Goal: Task Accomplishment & Management: Manage account settings

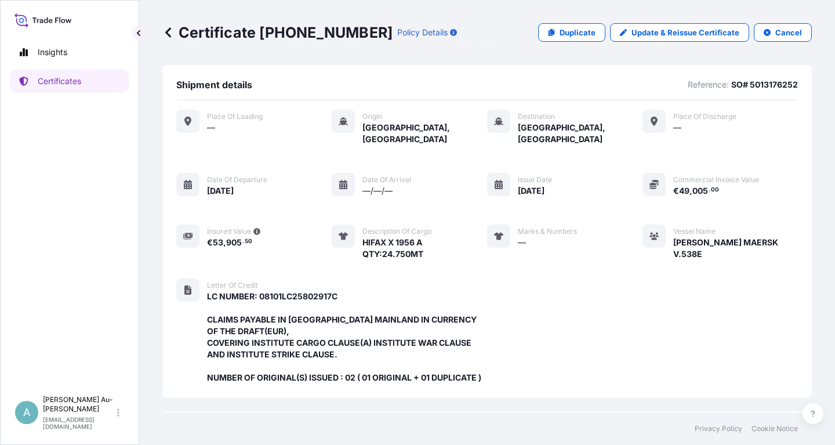
scroll to position [319, 0]
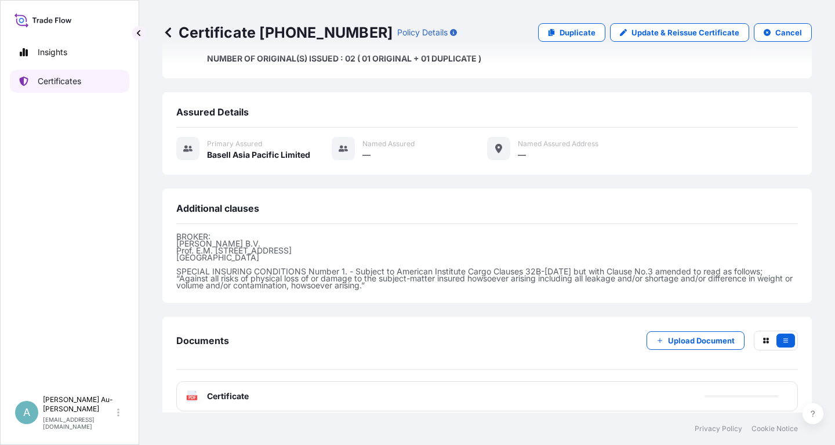
click at [59, 87] on link "Certificates" at bounding box center [69, 81] width 119 height 23
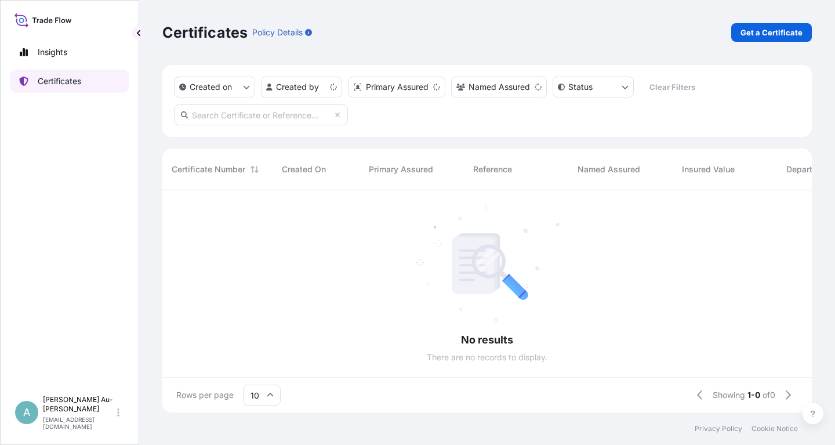
scroll to position [228, 649]
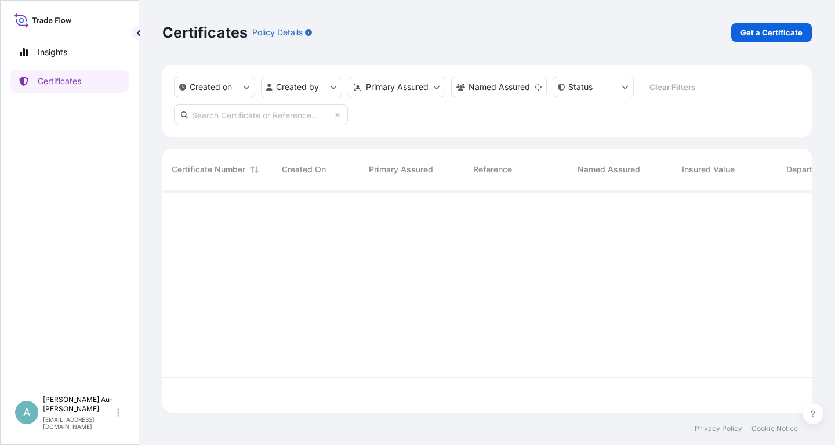
click at [213, 121] on input "text" at bounding box center [261, 114] width 174 height 21
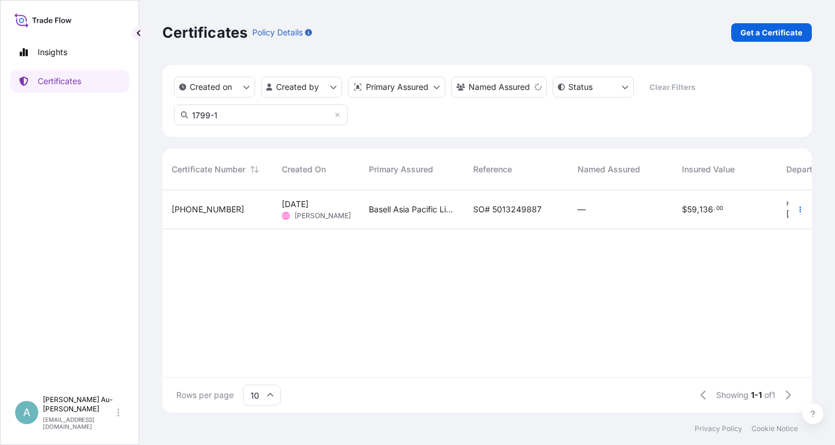
type input "1799-1"
click at [469, 213] on div "SO# 5013249887" at bounding box center [516, 209] width 104 height 39
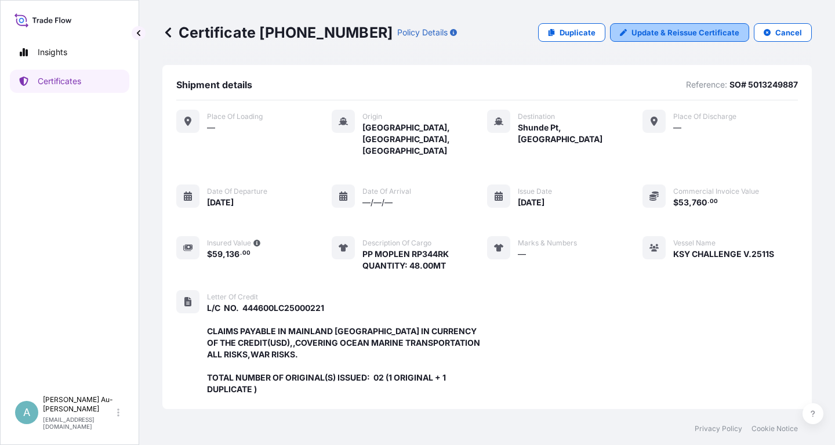
click at [664, 38] on p "Update & Reissue Certificate" at bounding box center [685, 33] width 108 height 12
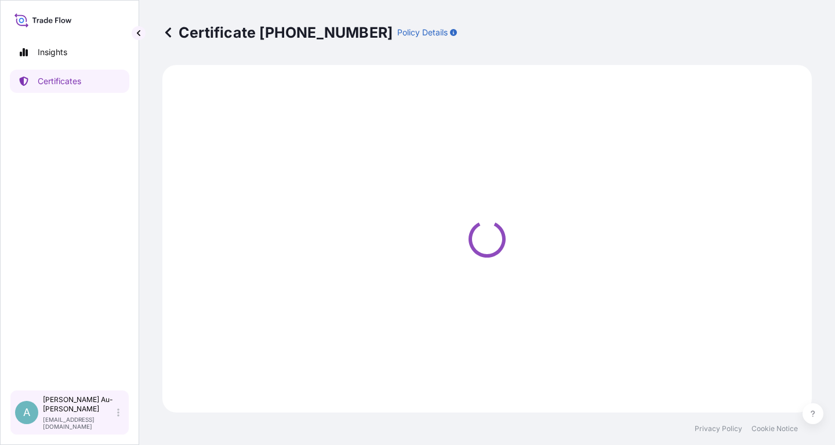
select select "Sea"
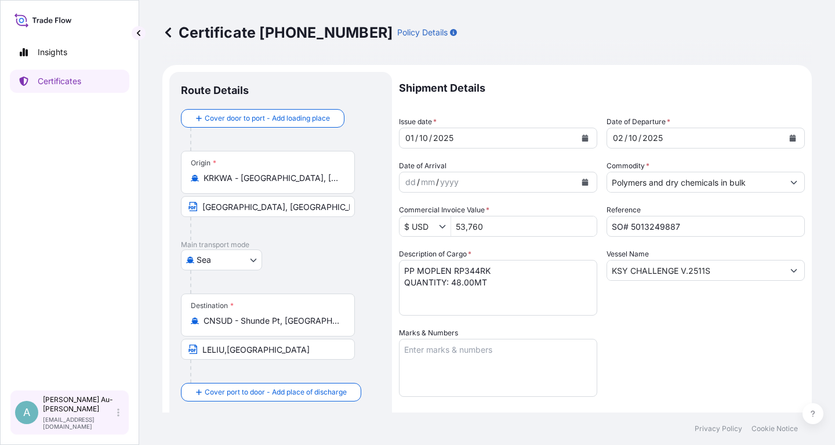
select select "32034"
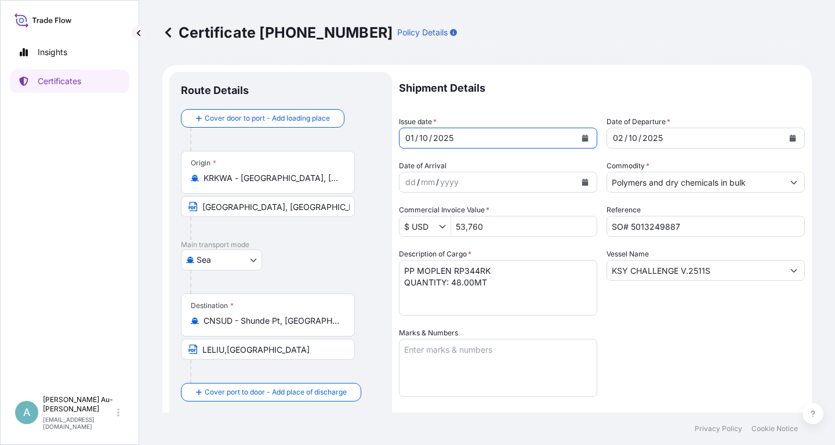
click at [584, 138] on icon "Calendar" at bounding box center [585, 137] width 6 height 7
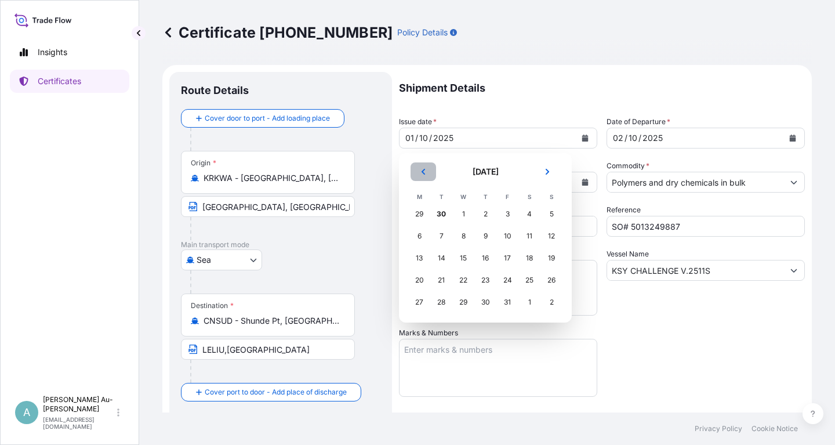
click at [418, 172] on button "Previous" at bounding box center [423, 171] width 26 height 19
click at [522, 282] on div "27" at bounding box center [529, 279] width 21 height 21
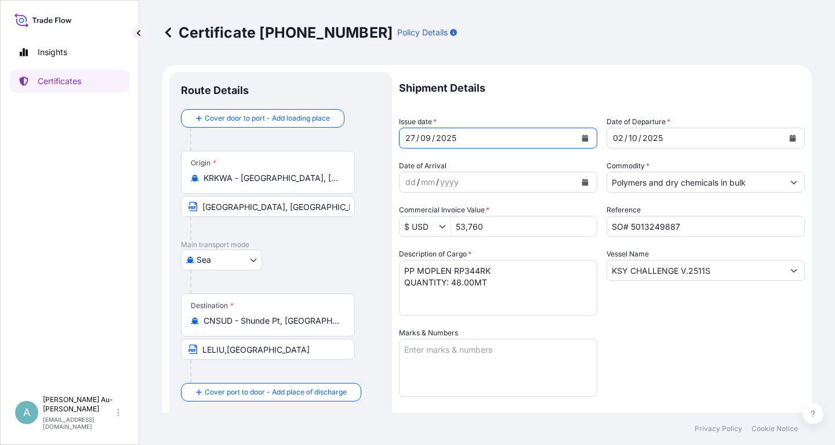
click at [788, 137] on button "Calendar" at bounding box center [792, 138] width 19 height 19
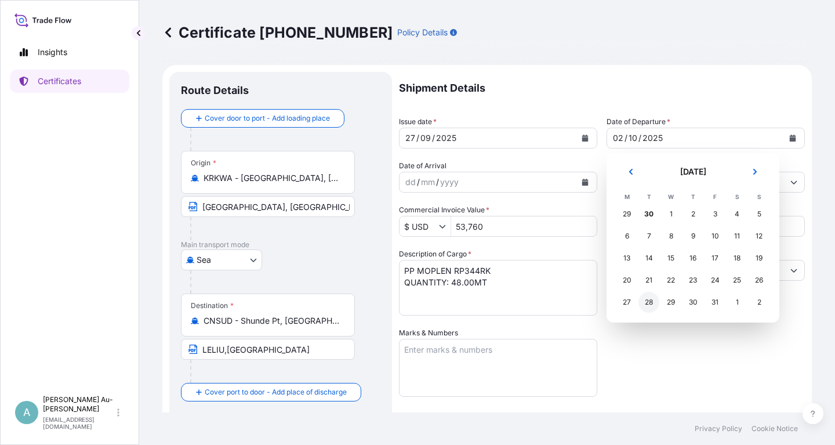
click at [651, 307] on div "28" at bounding box center [648, 302] width 21 height 21
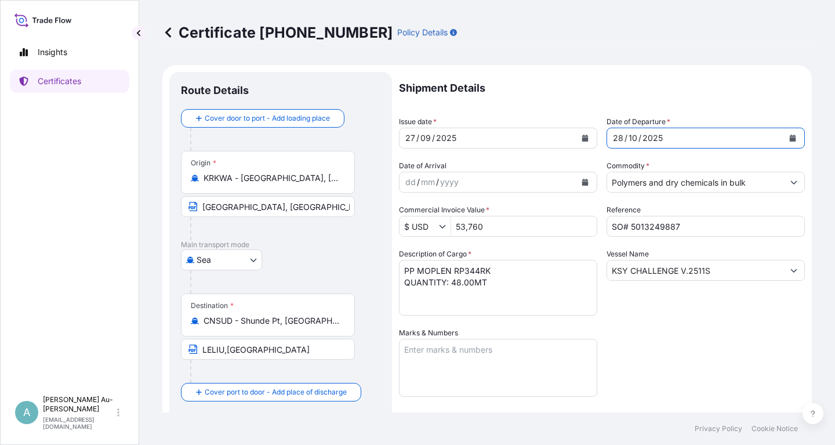
click at [677, 317] on div "Shipment Details Issue date * [DATE] Date of Departure * [DATE] Date of Arrival…" at bounding box center [602, 370] width 406 height 596
drag, startPoint x: 722, startPoint y: 268, endPoint x: 584, endPoint y: 276, distance: 138.2
click at [607, 276] on input "KSY CHALLENGE V.2511S" at bounding box center [695, 270] width 176 height 21
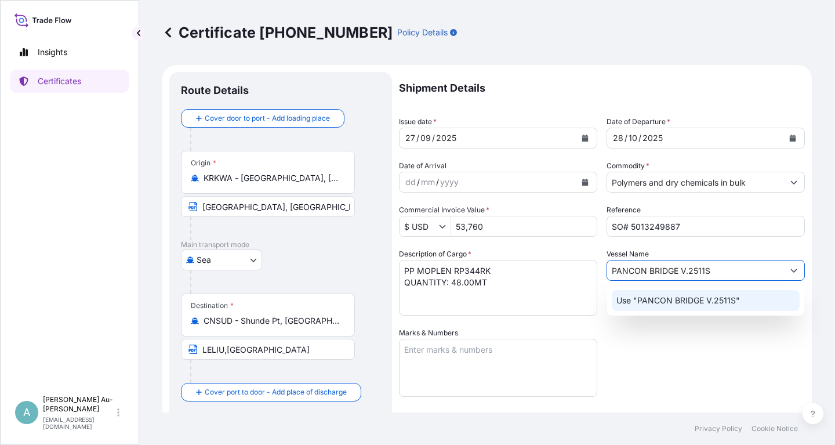
type input "PANCON BRIDGE V.2511S"
click at [730, 366] on div "Shipment Details Issue date * [DATE] Date of Departure * [DATE] Date of Arrival…" at bounding box center [602, 370] width 406 height 596
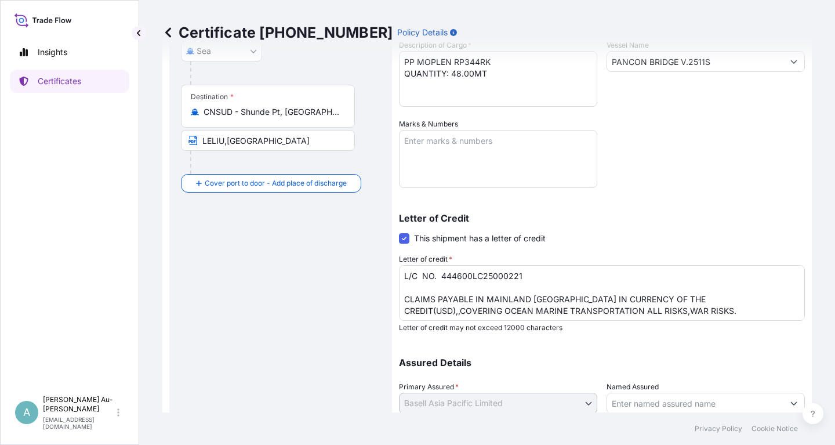
scroll to position [278, 0]
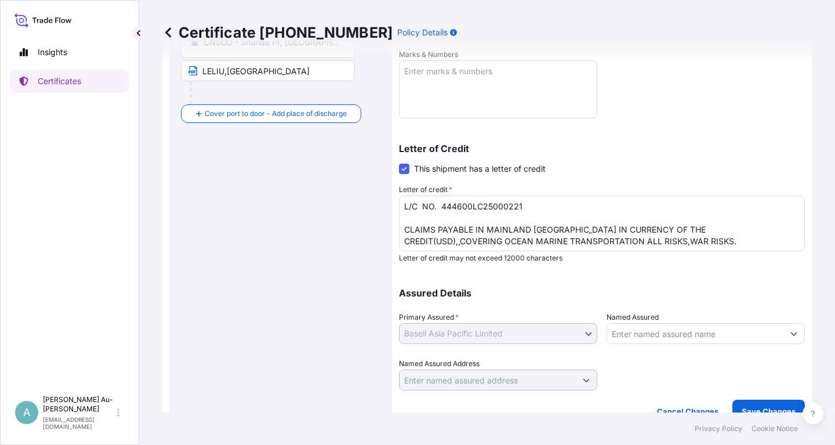
drag, startPoint x: 701, startPoint y: 234, endPoint x: 707, endPoint y: 232, distance: 6.1
click at [703, 234] on textarea "L/C NO. 444600LC25000221 CLAIMS PAYABLE IN MAINLAND [GEOGRAPHIC_DATA] IN CURREN…" at bounding box center [602, 223] width 406 height 56
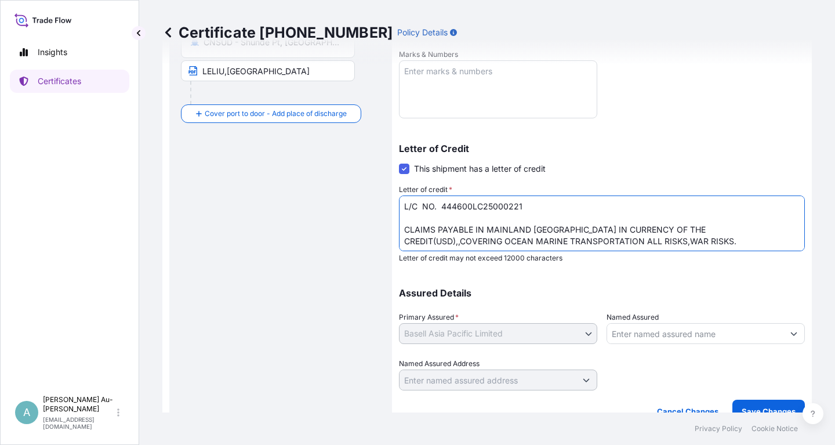
click at [708, 231] on textarea "L/C NO. 444600LC25000221 CLAIMS PAYABLE IN MAINLAND [GEOGRAPHIC_DATA] IN CURREN…" at bounding box center [602, 223] width 406 height 56
click at [704, 231] on textarea "L/C NO. 444600LC25000221 CLAIMS PAYABLE IN MAINLAND [GEOGRAPHIC_DATA] IN CURREN…" at bounding box center [602, 223] width 406 height 56
click at [697, 292] on p "Assured Details" at bounding box center [602, 292] width 406 height 9
click at [701, 230] on textarea "L/C NO. 444600LC25000221 CLAIMS PAYABLE IN MAINLAND [GEOGRAPHIC_DATA] IN CURREN…" at bounding box center [602, 223] width 406 height 56
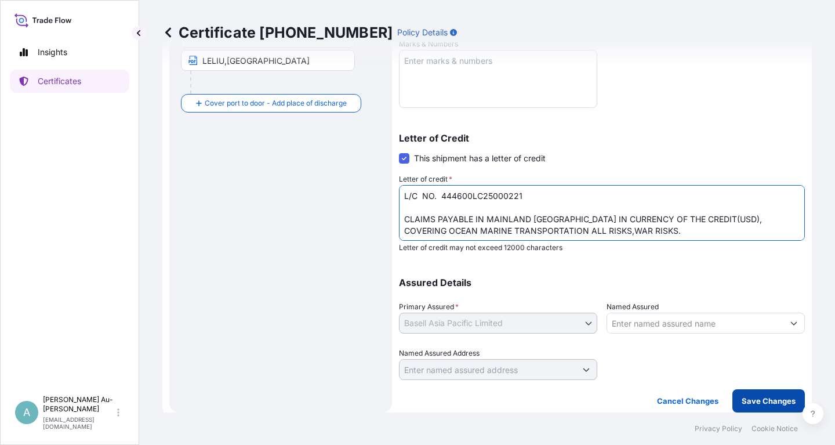
type textarea "L/C NO. 444600LC25000221 CLAIMS PAYABLE IN MAINLAND [GEOGRAPHIC_DATA] IN CURREN…"
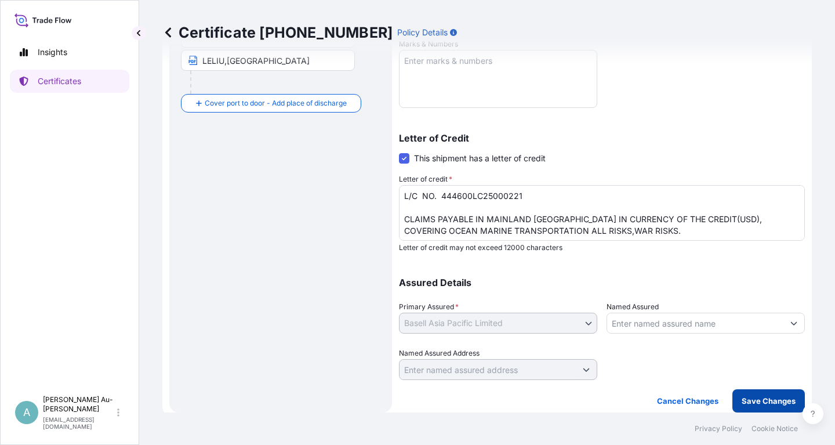
click at [756, 395] on p "Save Changes" at bounding box center [768, 401] width 54 height 12
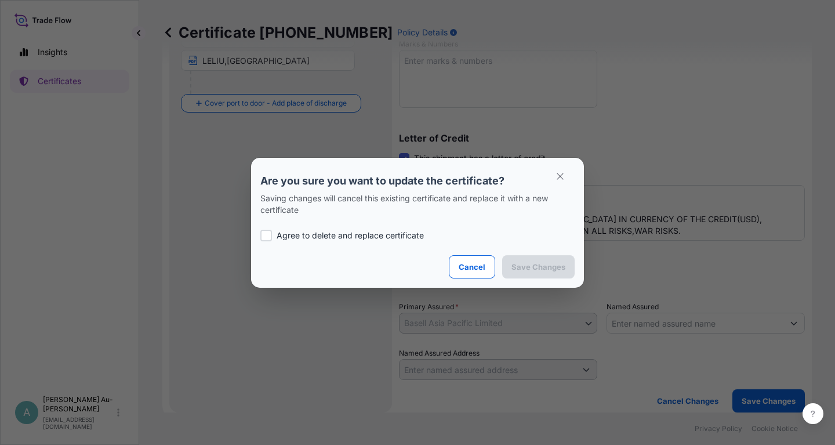
click at [331, 236] on p "Agree to delete and replace certificate" at bounding box center [349, 236] width 147 height 12
checkbox input "true"
click at [530, 273] on button "Save Changes" at bounding box center [538, 266] width 72 height 23
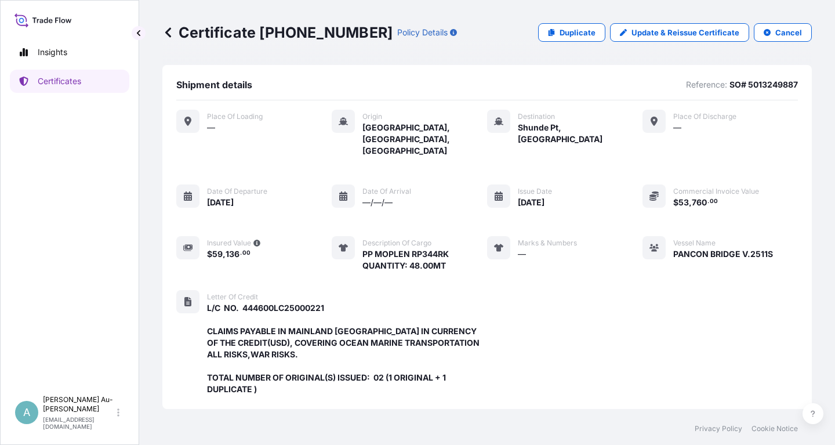
scroll to position [319, 0]
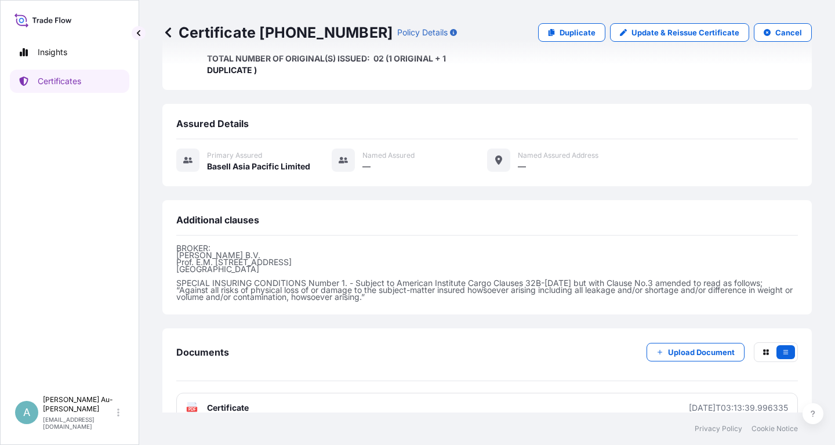
click at [281, 392] on link "PDF Certificate [DATE]T03:13:39.996335" at bounding box center [486, 407] width 621 height 30
click at [660, 41] on link "Update & Reissue Certificate" at bounding box center [679, 32] width 139 height 19
select select "Sea"
select select "32034"
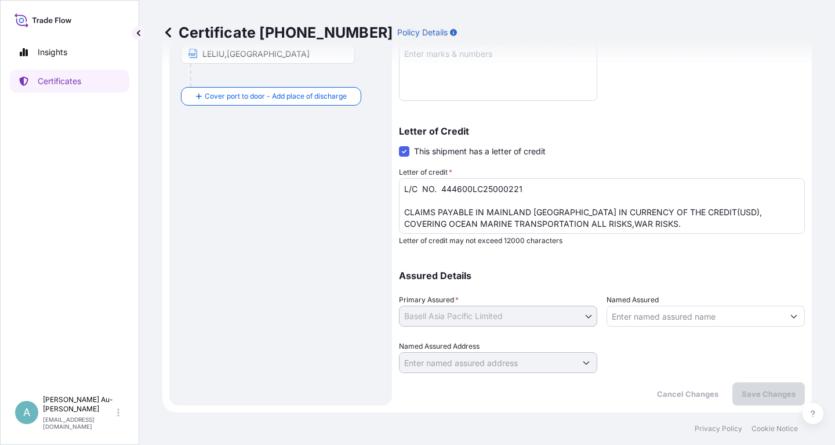
type input "$ USD"
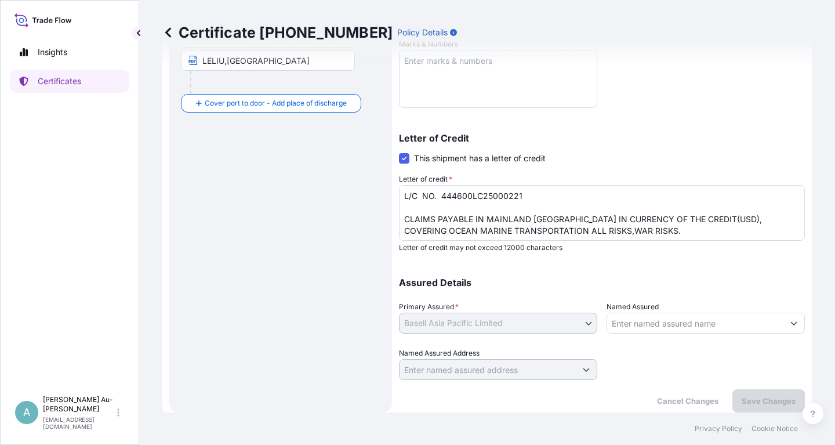
click at [660, 33] on div "Certificate [PHONE_NUMBER] Policy Details" at bounding box center [486, 32] width 649 height 19
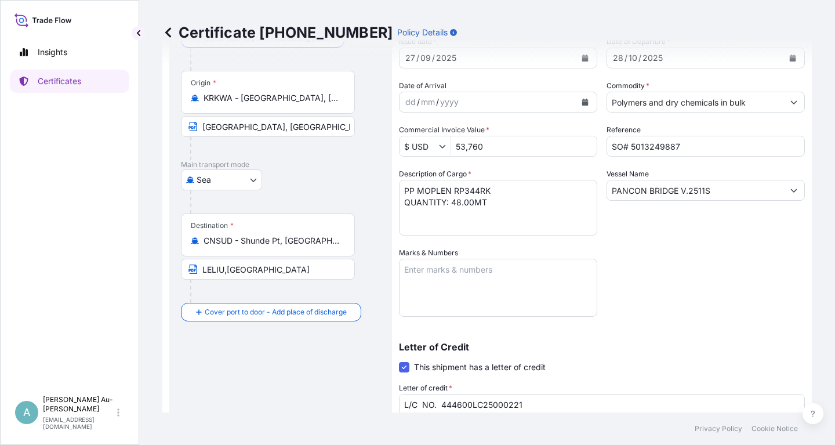
scroll to position [0, 0]
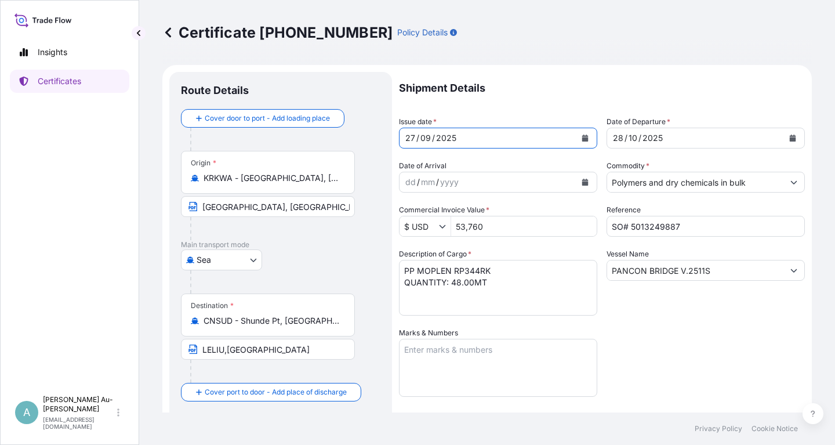
click at [580, 136] on button "Calendar" at bounding box center [584, 138] width 19 height 19
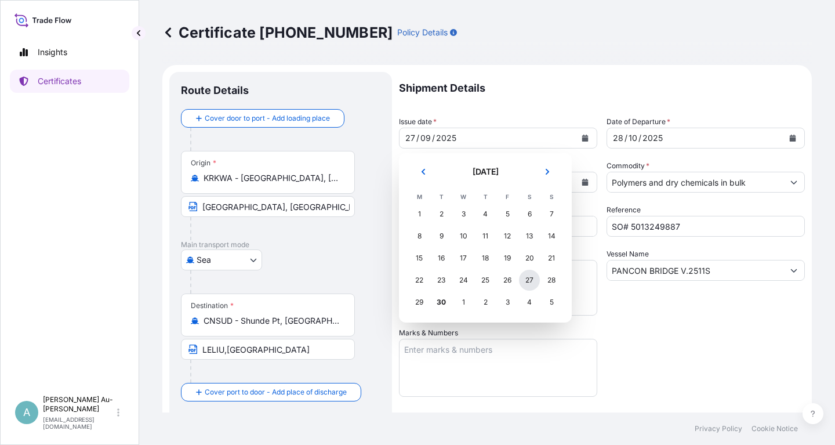
click at [528, 282] on div "27" at bounding box center [529, 279] width 21 height 21
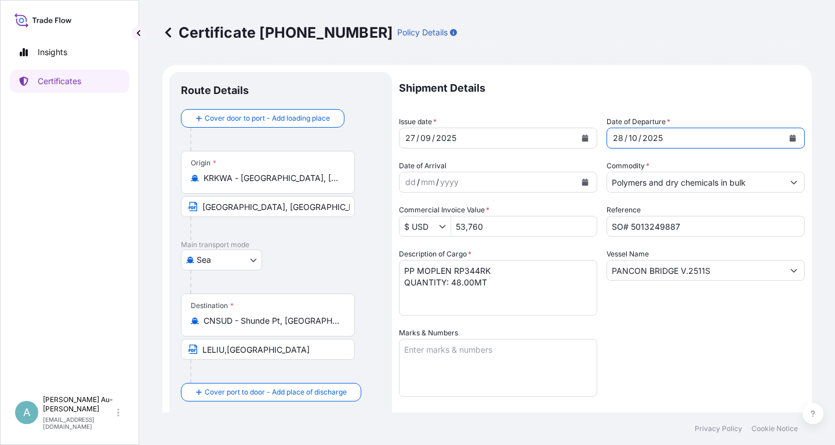
click at [792, 142] on button "Calendar" at bounding box center [792, 138] width 19 height 19
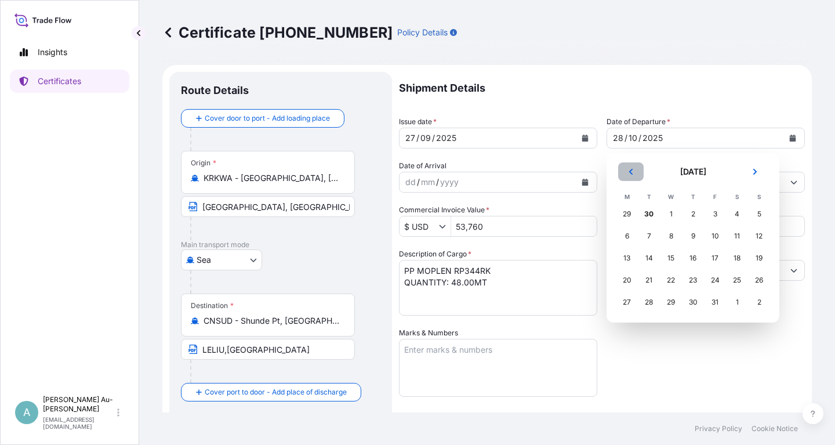
click at [626, 176] on button "Previous" at bounding box center [631, 171] width 26 height 19
click at [755, 281] on div "28" at bounding box center [758, 279] width 21 height 21
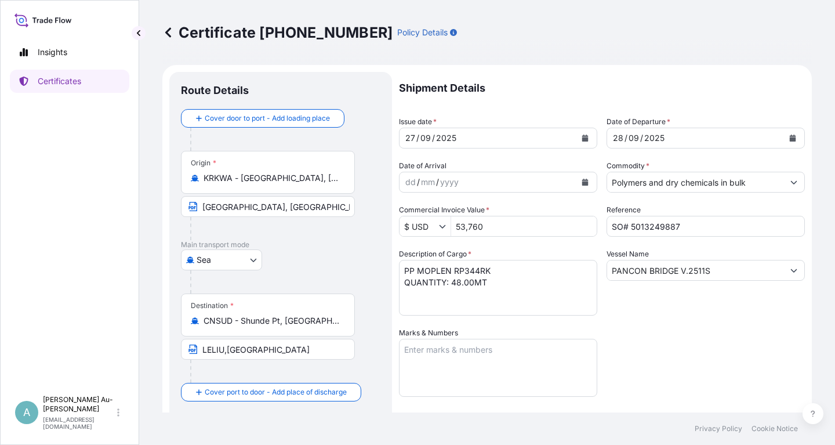
drag, startPoint x: 708, startPoint y: 338, endPoint x: 720, endPoint y: 321, distance: 21.2
click at [708, 337] on div "Shipment Details Issue date * [DATE] Date of Departure * [DATE] Date of Arrival…" at bounding box center [602, 370] width 406 height 596
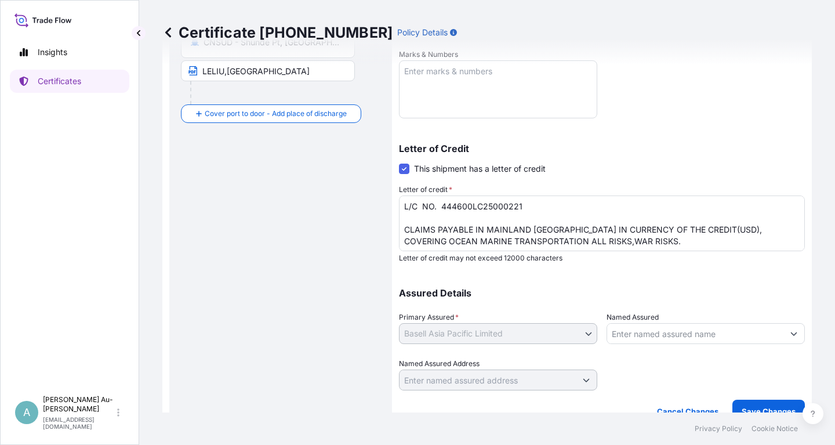
scroll to position [289, 0]
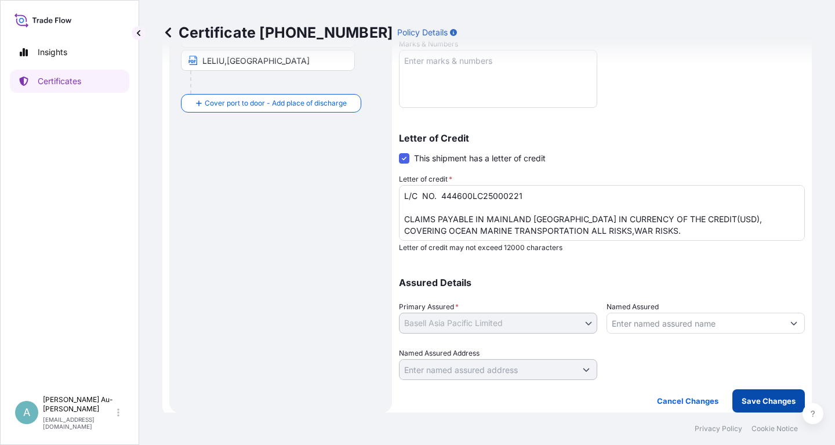
click at [767, 405] on p "Save Changes" at bounding box center [768, 401] width 54 height 12
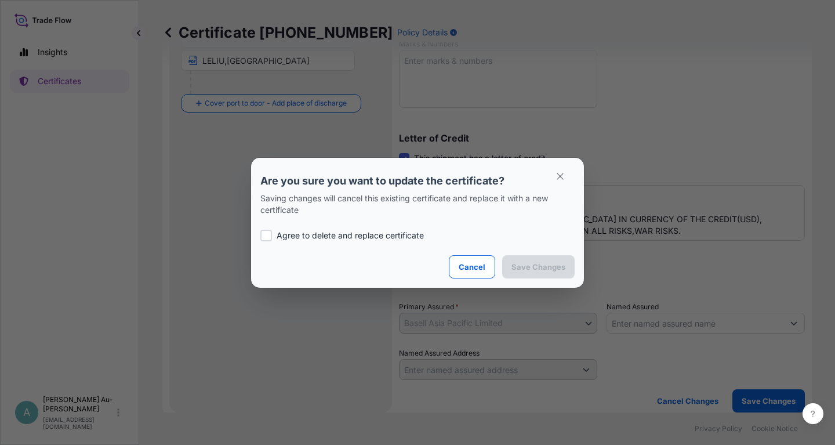
click at [341, 238] on p "Agree to delete and replace certificate" at bounding box center [349, 236] width 147 height 12
checkbox input "true"
click at [542, 269] on p "Save Changes" at bounding box center [538, 267] width 54 height 12
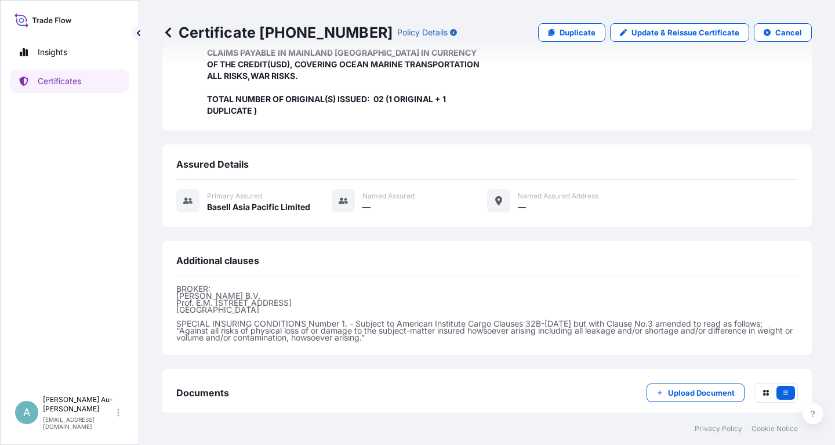
scroll to position [319, 0]
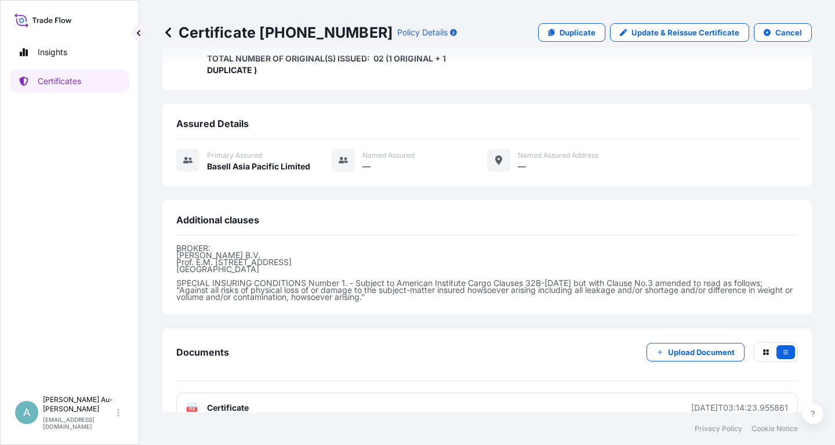
click at [278, 392] on link "PDF Certificate [DATE]T03:14:23.955861" at bounding box center [486, 407] width 621 height 30
